Goal: Task Accomplishment & Management: Use online tool/utility

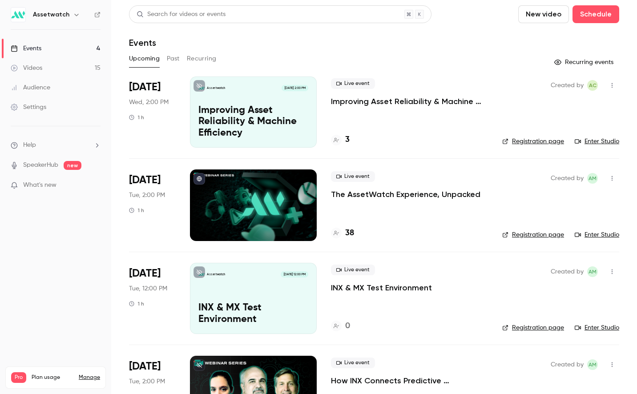
click at [370, 194] on p "The AssetWatch Experience, Unpacked" at bounding box center [406, 194] width 150 height 11
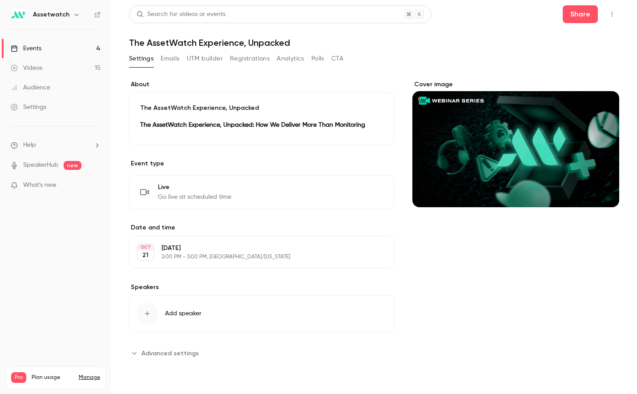
click at [611, 17] on icon "button" at bounding box center [612, 14] width 7 height 6
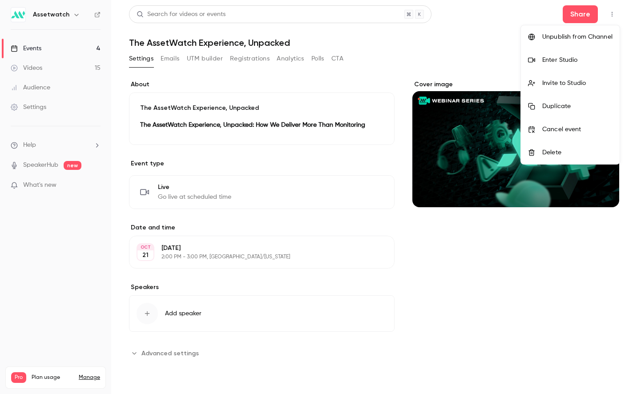
click at [576, 61] on div "Enter Studio" at bounding box center [577, 60] width 70 height 9
